Goal: Task Accomplishment & Management: Use online tool/utility

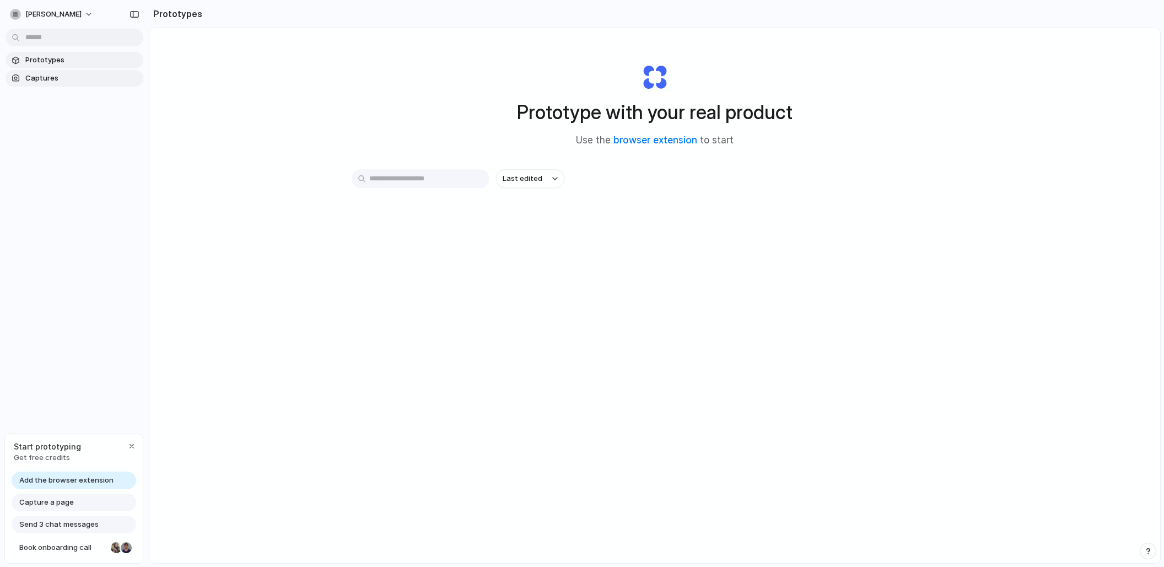
click at [73, 76] on span "Captures" at bounding box center [82, 78] width 114 height 11
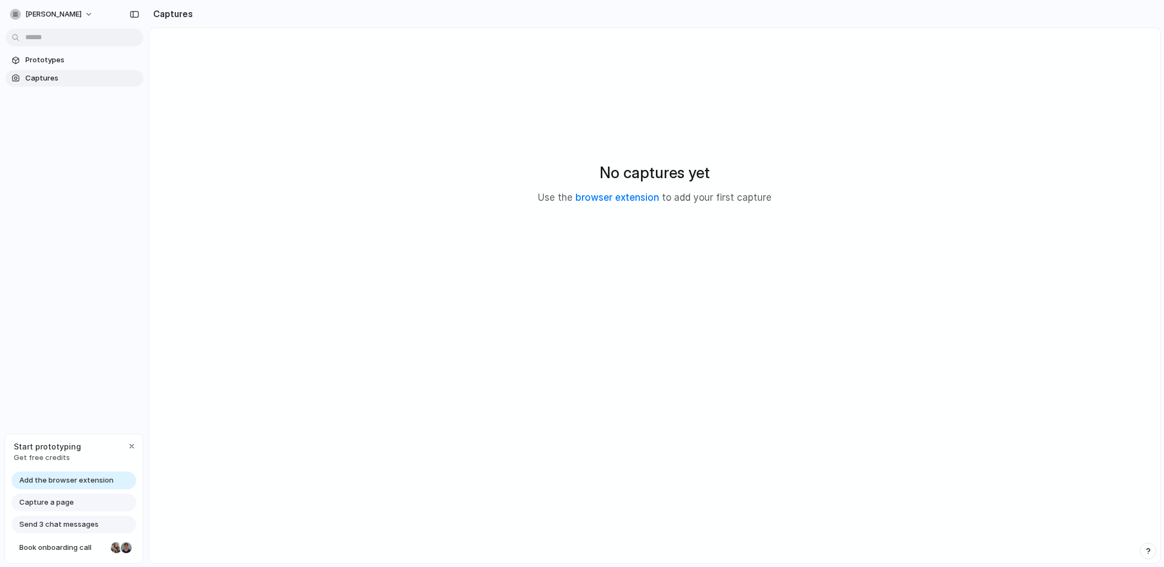
click at [603, 203] on p "Use the browser extension to add your first capture" at bounding box center [655, 198] width 234 height 14
click at [610, 198] on link "browser extension" at bounding box center [617, 197] width 84 height 11
click at [64, 65] on span "Prototypes" at bounding box center [82, 60] width 114 height 11
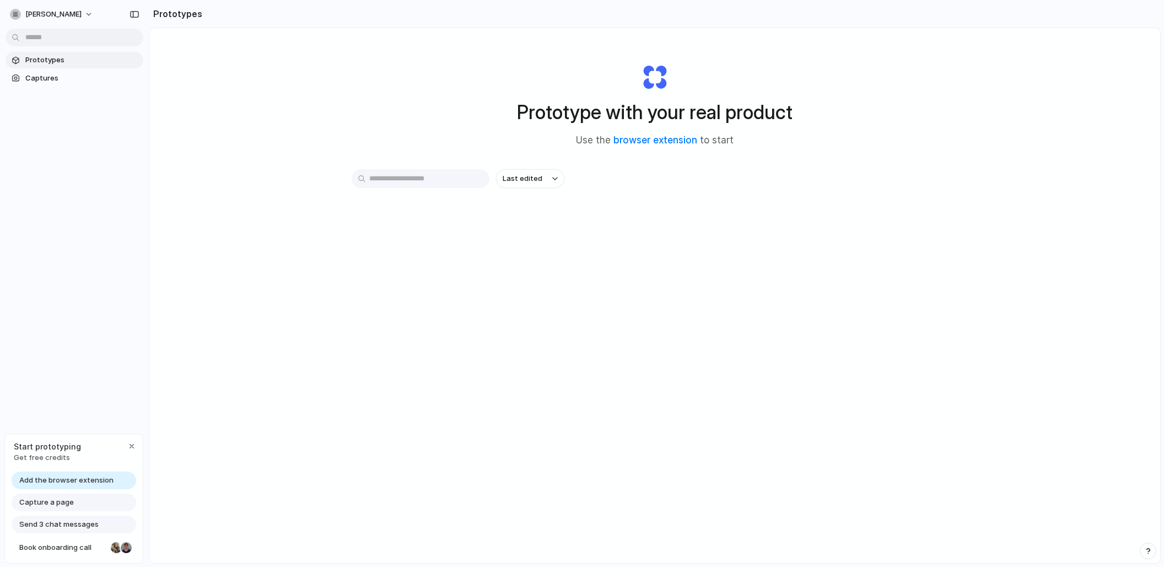
click at [90, 500] on div "Capture a page" at bounding box center [74, 502] width 125 height 18
click at [125, 321] on div "quentin-casaubon Prototypes Captures Start prototyping Get free credits Add the…" at bounding box center [74, 283] width 149 height 567
click at [636, 137] on link "browser extension" at bounding box center [655, 139] width 84 height 11
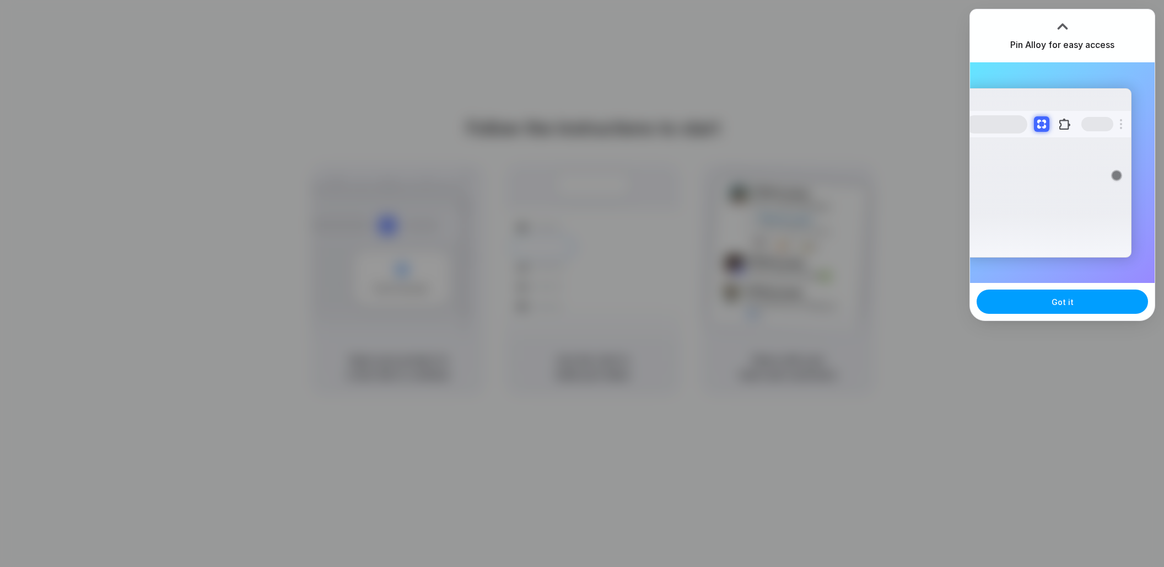
click at [1051, 293] on button "Got it" at bounding box center [1062, 301] width 171 height 24
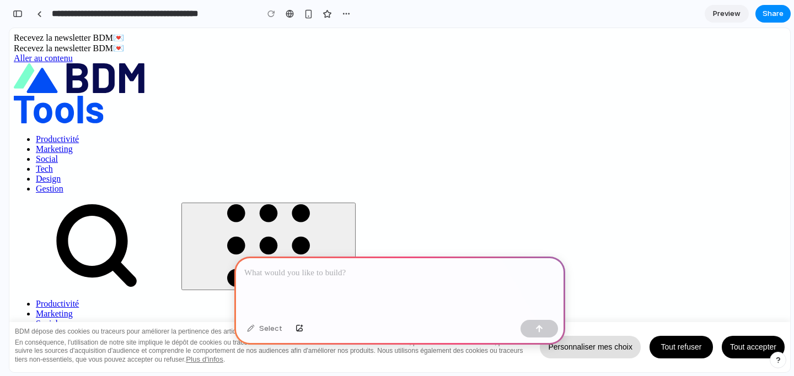
click at [732, 18] on span "Preview" at bounding box center [727, 13] width 28 height 11
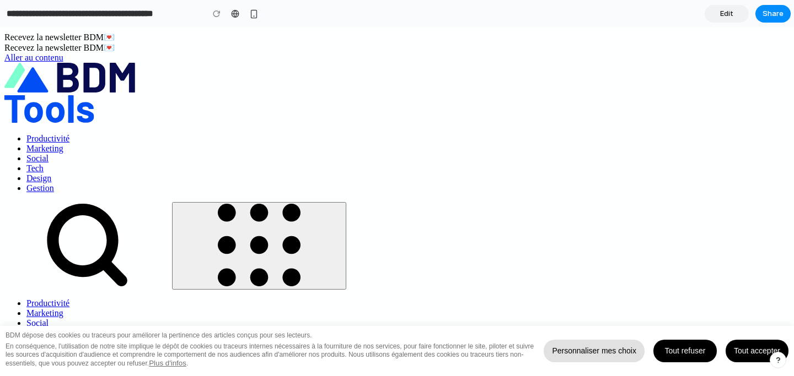
click at [257, 14] on div "button" at bounding box center [253, 13] width 9 height 9
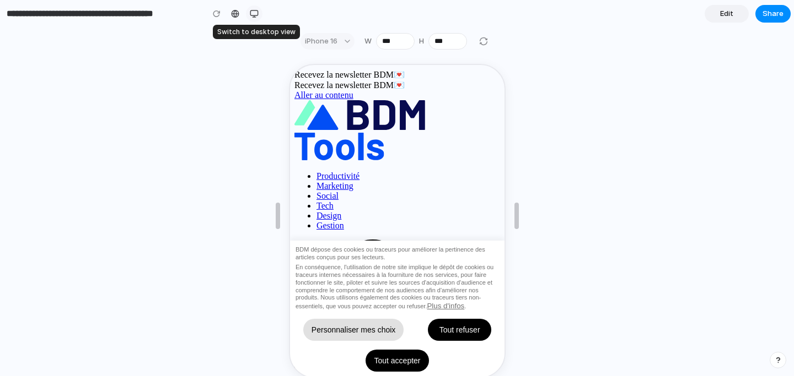
click at [254, 14] on div "button" at bounding box center [254, 13] width 9 height 9
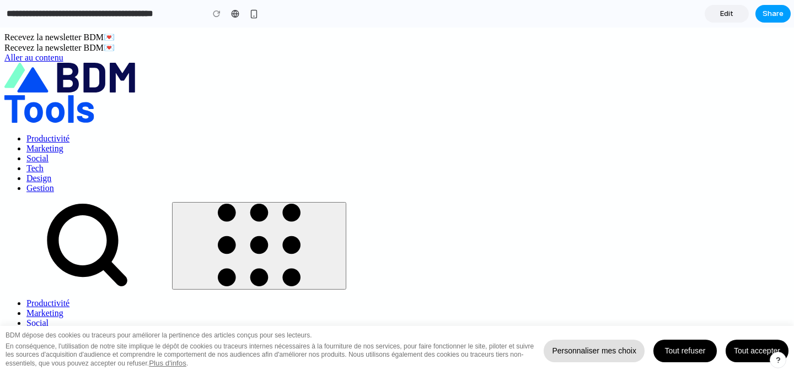
click at [777, 17] on span "Share" at bounding box center [772, 13] width 21 height 11
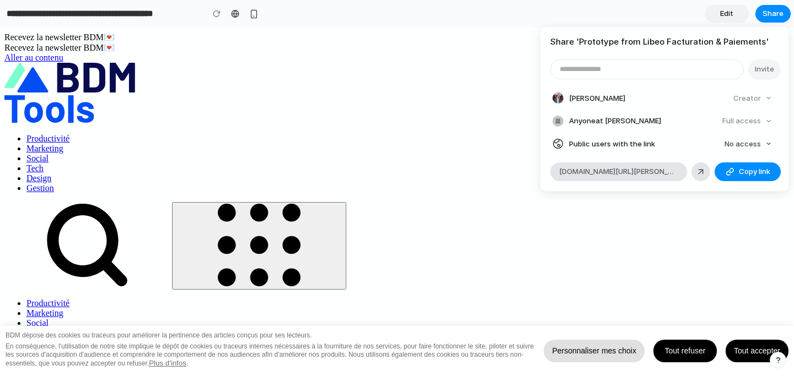
click at [689, 276] on div "Share ' Prototype from Libeo Facturation & Paiements ' Invite Quentin Casaubon …" at bounding box center [397, 188] width 794 height 376
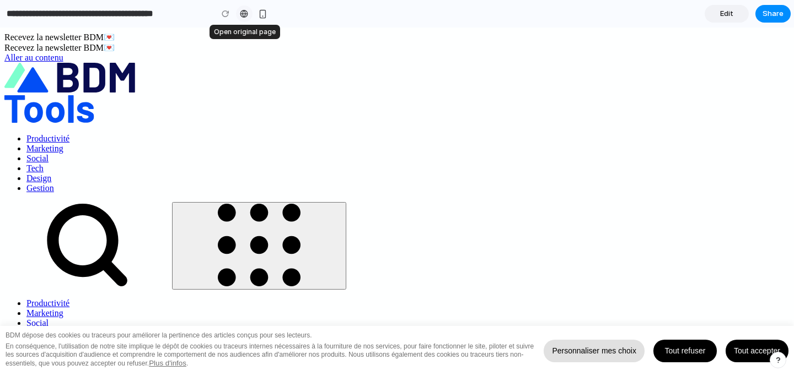
click at [247, 19] on link at bounding box center [244, 14] width 17 height 17
click at [722, 8] on span "Edit" at bounding box center [726, 13] width 13 height 11
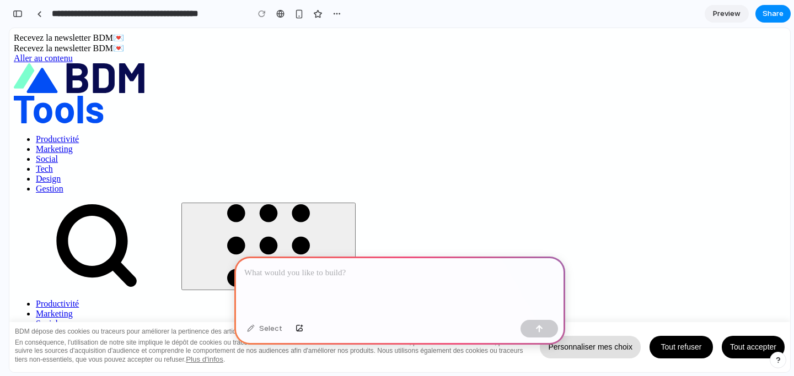
scroll to position [0, 10]
click at [374, 278] on div at bounding box center [399, 286] width 331 height 59
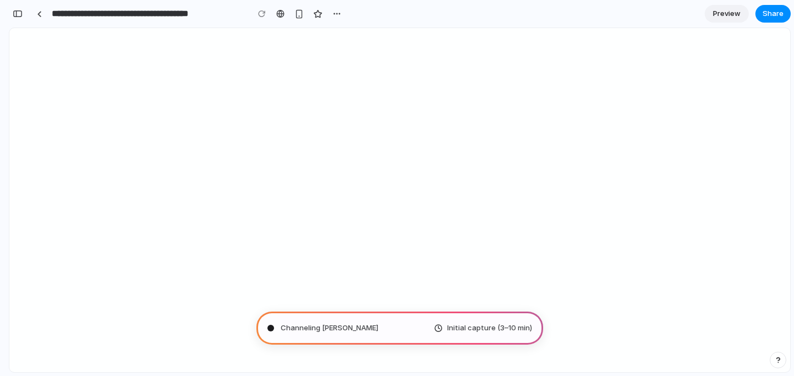
type input "**********"
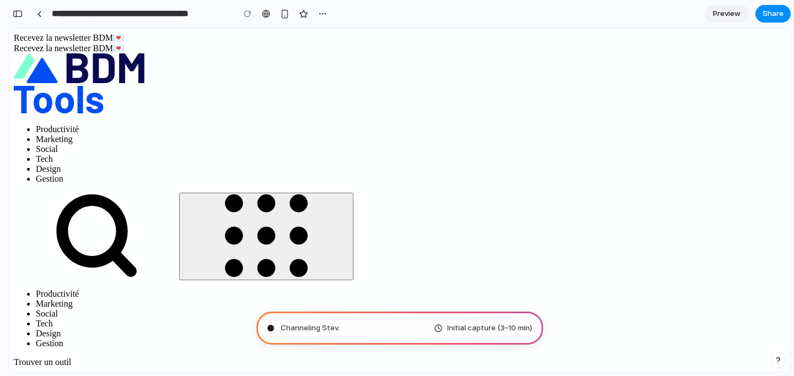
scroll to position [0, 0]
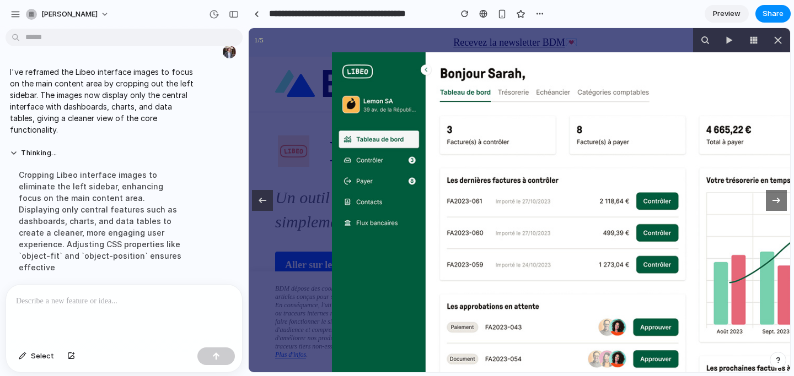
click at [775, 198] on icon at bounding box center [775, 200] width 13 height 13
click at [419, 184] on img at bounding box center [645, 216] width 627 height 328
